Goal: Use online tool/utility: Utilize a website feature to perform a specific function

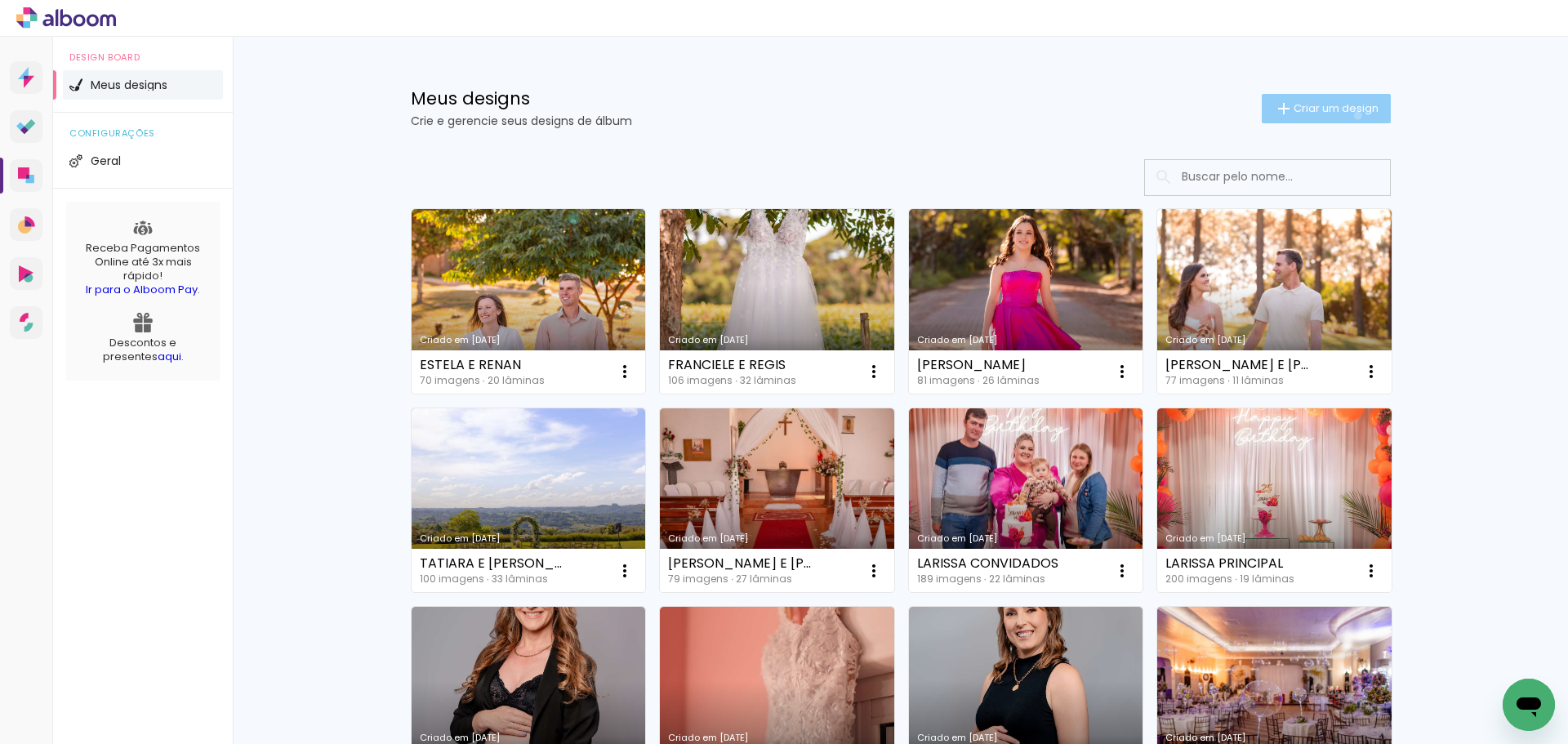
click at [1348, 113] on span "Criar um design" at bounding box center [1336, 107] width 85 height 10
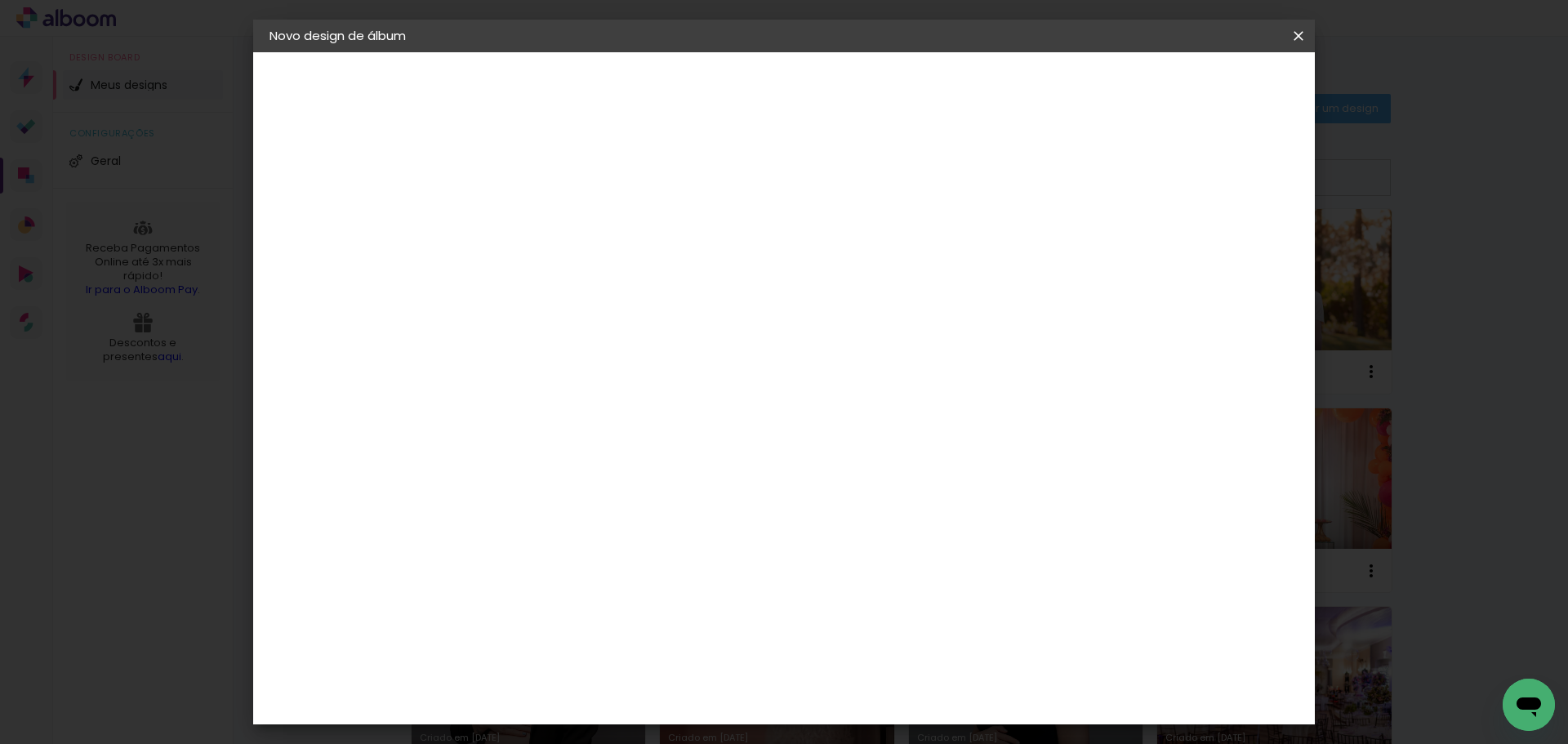
click at [537, 220] on input at bounding box center [537, 219] width 0 height 25
type input "f"
type input "[PERSON_NAME]"
type paper-input "[PERSON_NAME]"
click at [704, 76] on paper-button "Avançar" at bounding box center [664, 87] width 80 height 28
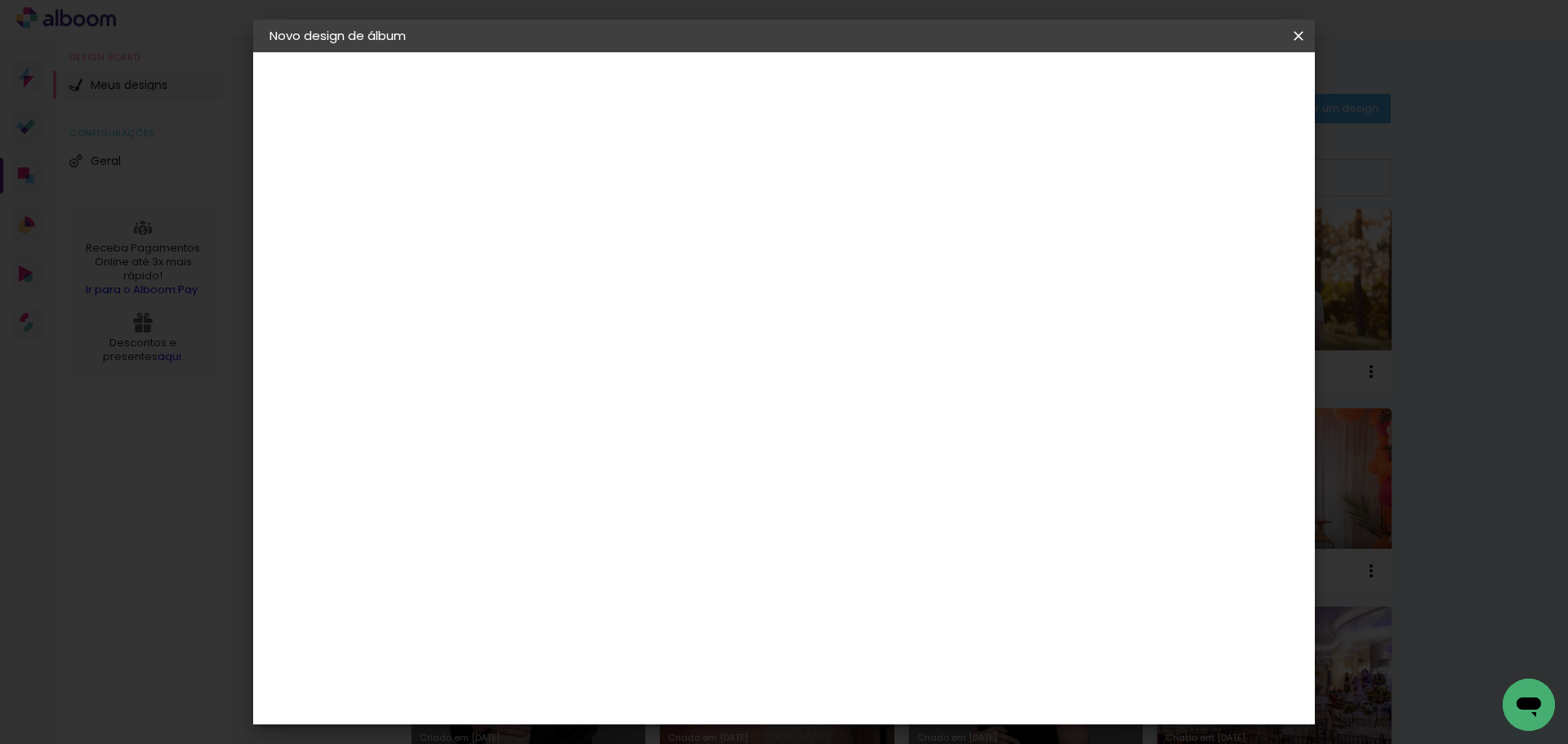
click at [542, 318] on input at bounding box center [578, 310] width 165 height 21
type input "SCH"
type paper-input "SCH"
click at [554, 363] on div "Schlosser" at bounding box center [557, 369] width 62 height 13
click at [798, 74] on paper-button "Avançar" at bounding box center [759, 87] width 80 height 28
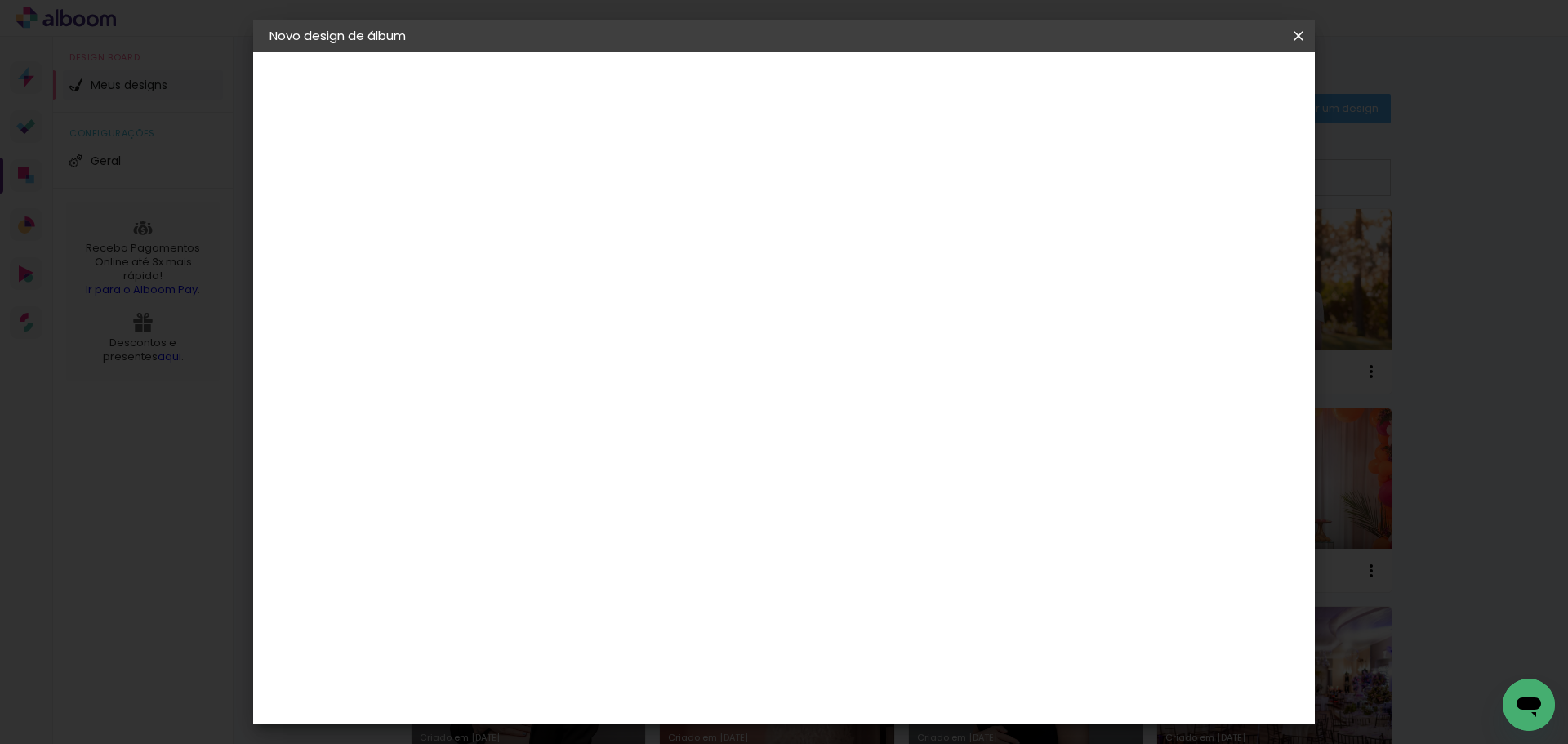
click at [0, 0] on slot "Avançar" at bounding box center [0, 0] width 0 height 0
click at [1213, 75] on paper-button "Iniciar design" at bounding box center [1159, 87] width 107 height 28
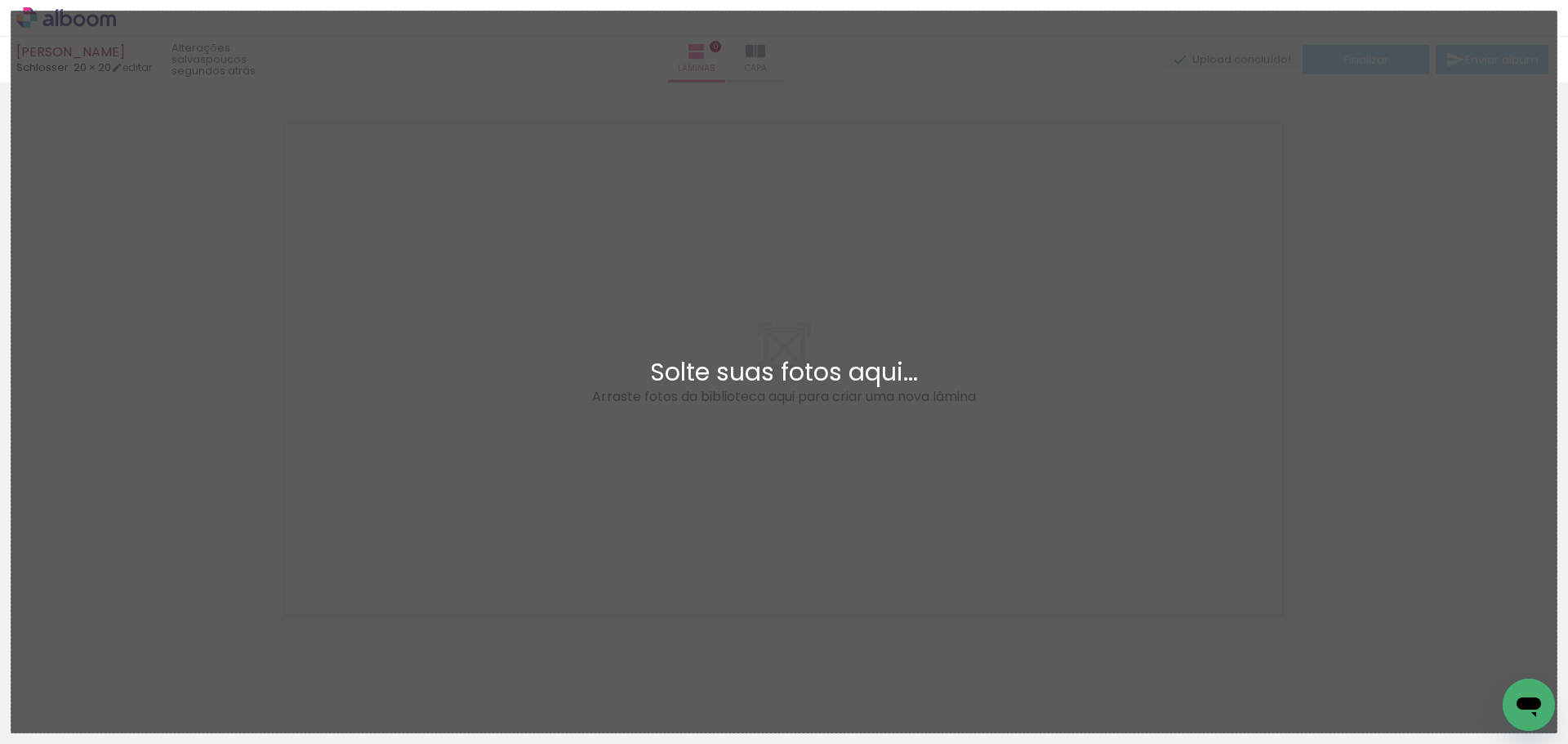
scroll to position [21, 0]
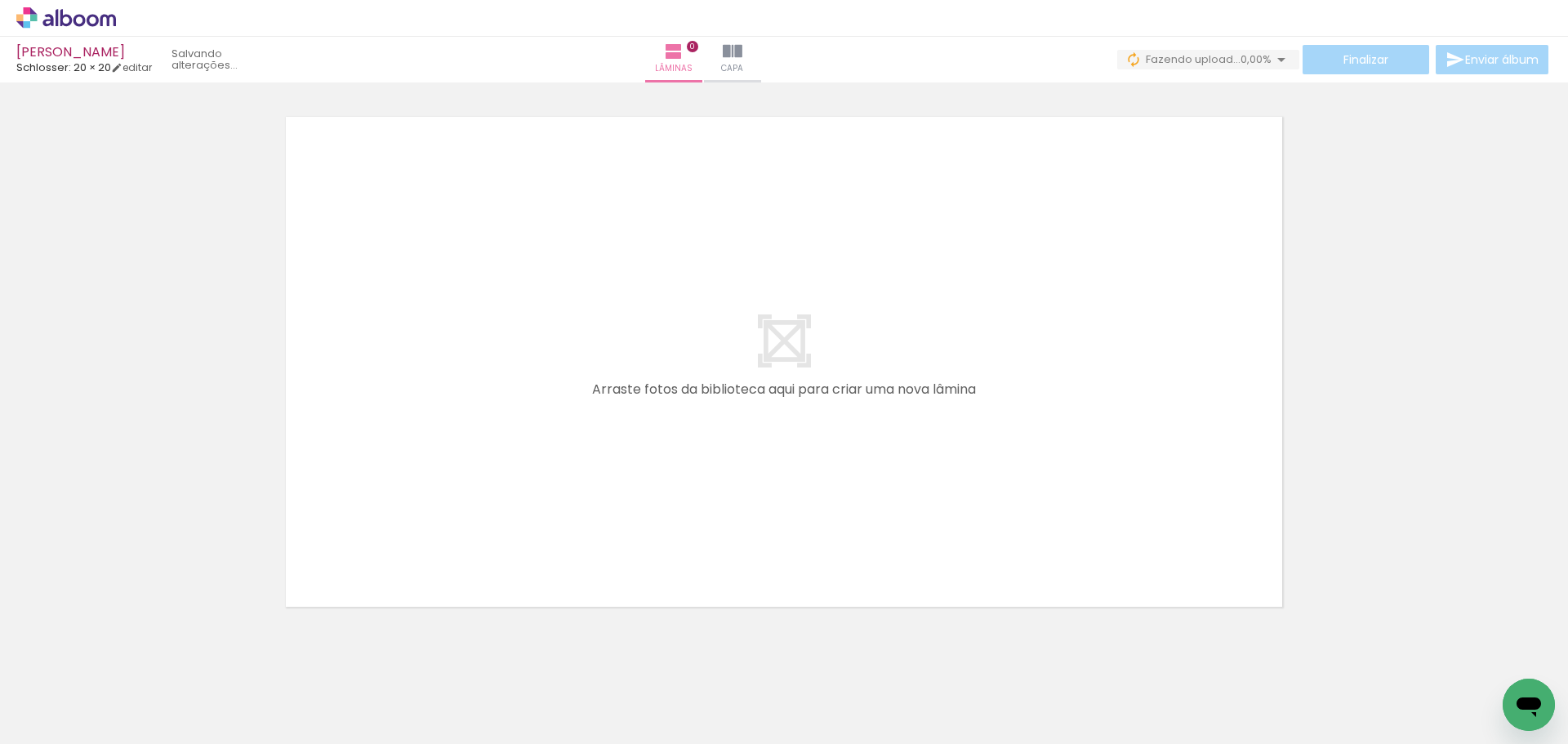
click at [1237, 48] on div "Finalizar Enviar álbum" at bounding box center [1334, 59] width 435 height 29
click at [1241, 50] on paper-button "0 Fazendo upload... 0,00%" at bounding box center [1208, 59] width 182 height 20
